Goal: Transaction & Acquisition: Purchase product/service

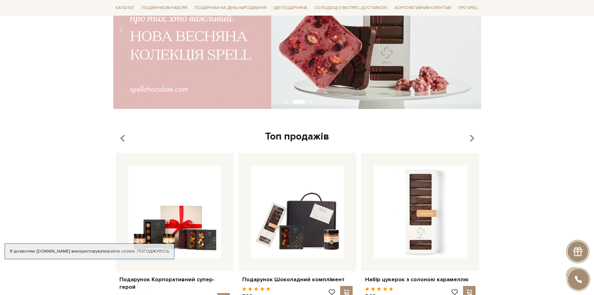
scroll to position [187, 0]
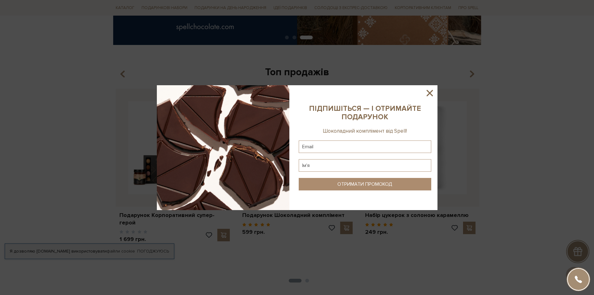
click at [426, 92] on icon at bounding box center [430, 93] width 11 height 11
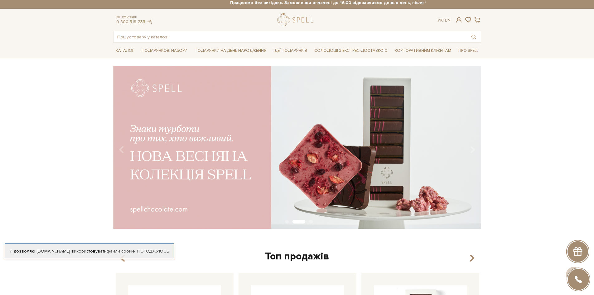
scroll to position [0, 0]
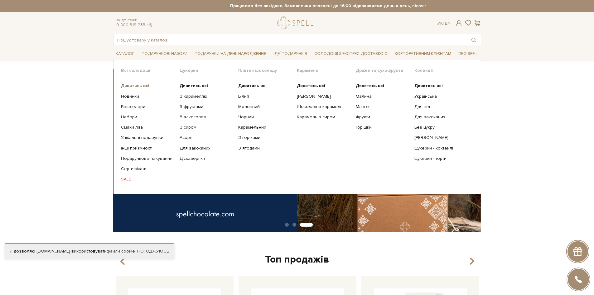
click at [134, 86] on b "Дивитись всі" at bounding box center [135, 85] width 28 height 5
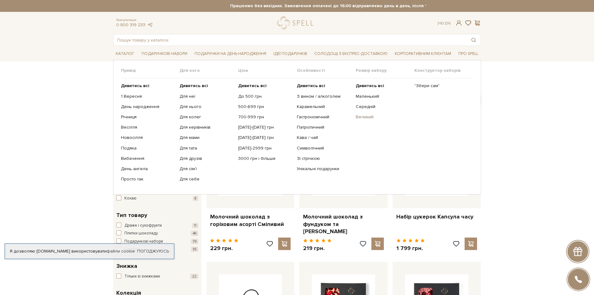
click at [363, 116] on link "Великий" at bounding box center [383, 117] width 54 height 6
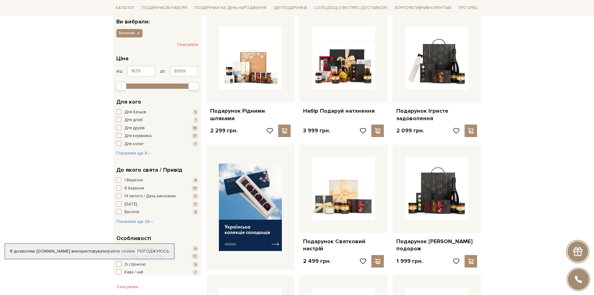
scroll to position [125, 0]
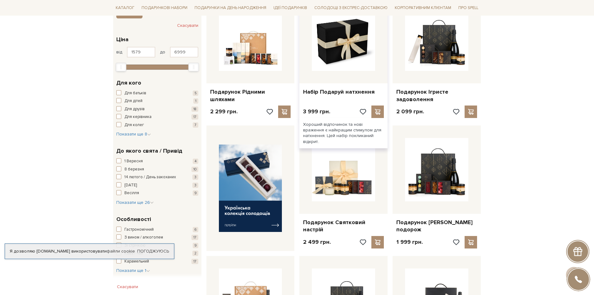
drag, startPoint x: 347, startPoint y: 42, endPoint x: 347, endPoint y: 37, distance: 4.7
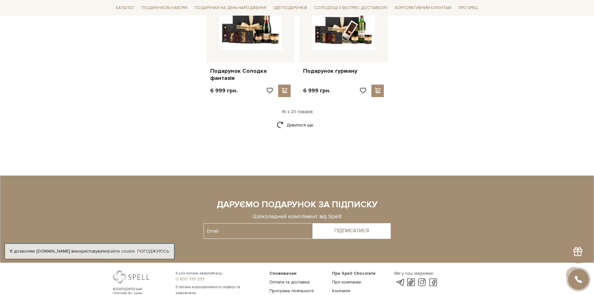
scroll to position [811, 0]
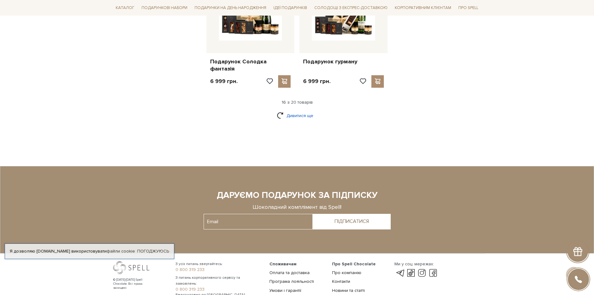
click at [302, 110] on link "Дивитися ще" at bounding box center [297, 115] width 41 height 11
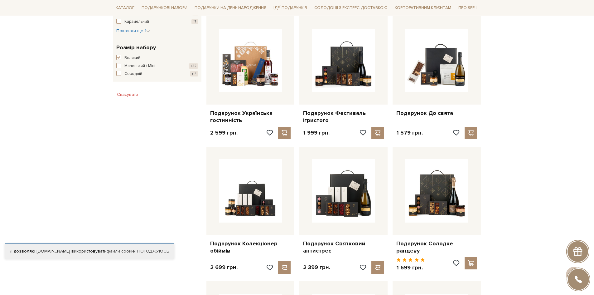
scroll to position [281, 0]
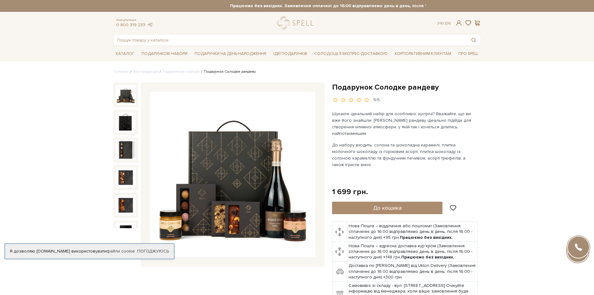
click at [119, 123] on img at bounding box center [126, 122] width 20 height 20
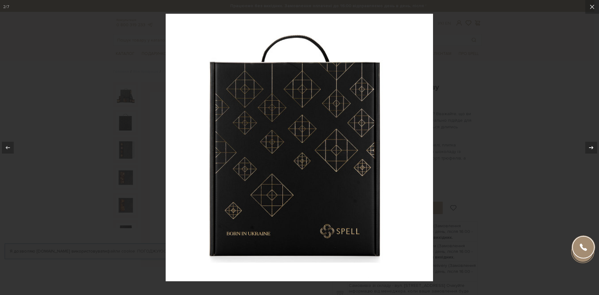
click at [594, 147] on div at bounding box center [591, 148] width 12 height 12
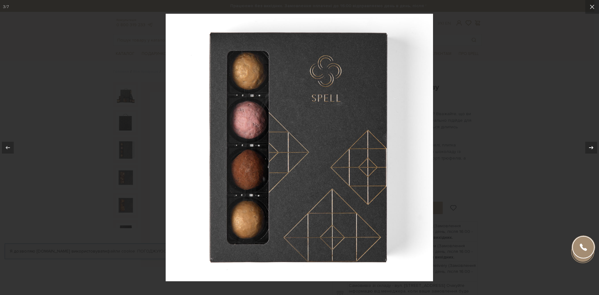
click at [594, 147] on div at bounding box center [591, 148] width 12 height 12
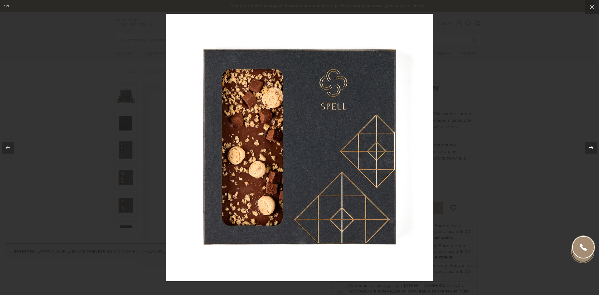
click at [594, 147] on div at bounding box center [591, 148] width 12 height 12
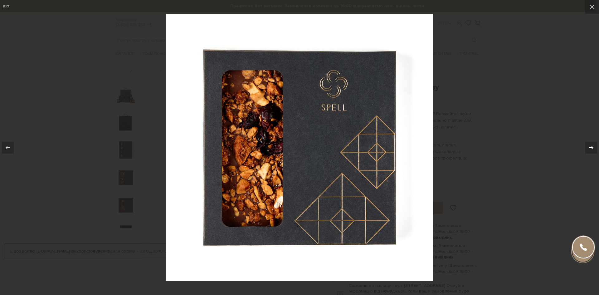
click at [594, 147] on div at bounding box center [591, 148] width 12 height 12
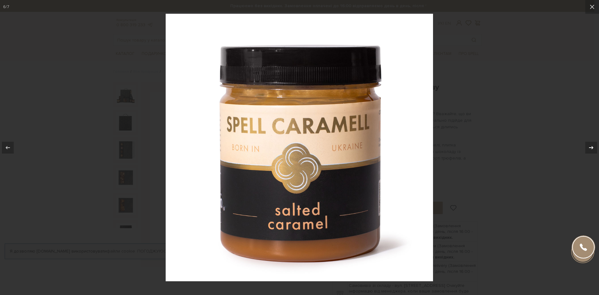
click at [594, 147] on div at bounding box center [591, 148] width 12 height 12
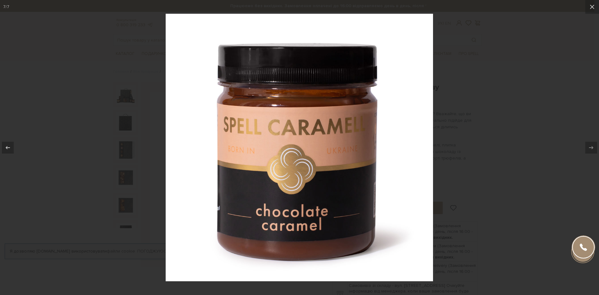
click at [526, 150] on div at bounding box center [299, 147] width 599 height 295
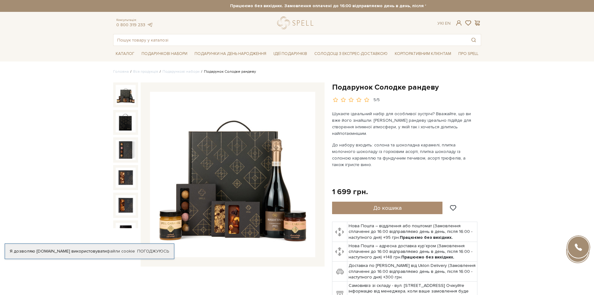
click at [128, 96] on img at bounding box center [126, 95] width 20 height 20
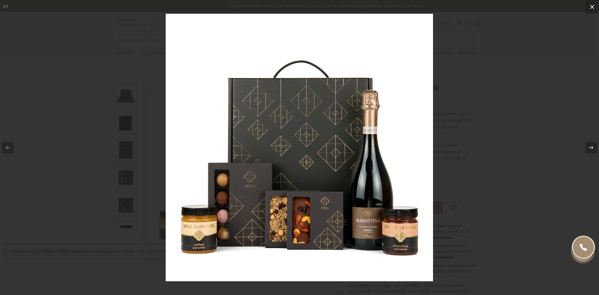
click at [591, 12] on button at bounding box center [592, 7] width 14 height 14
